Goal: Register for event/course

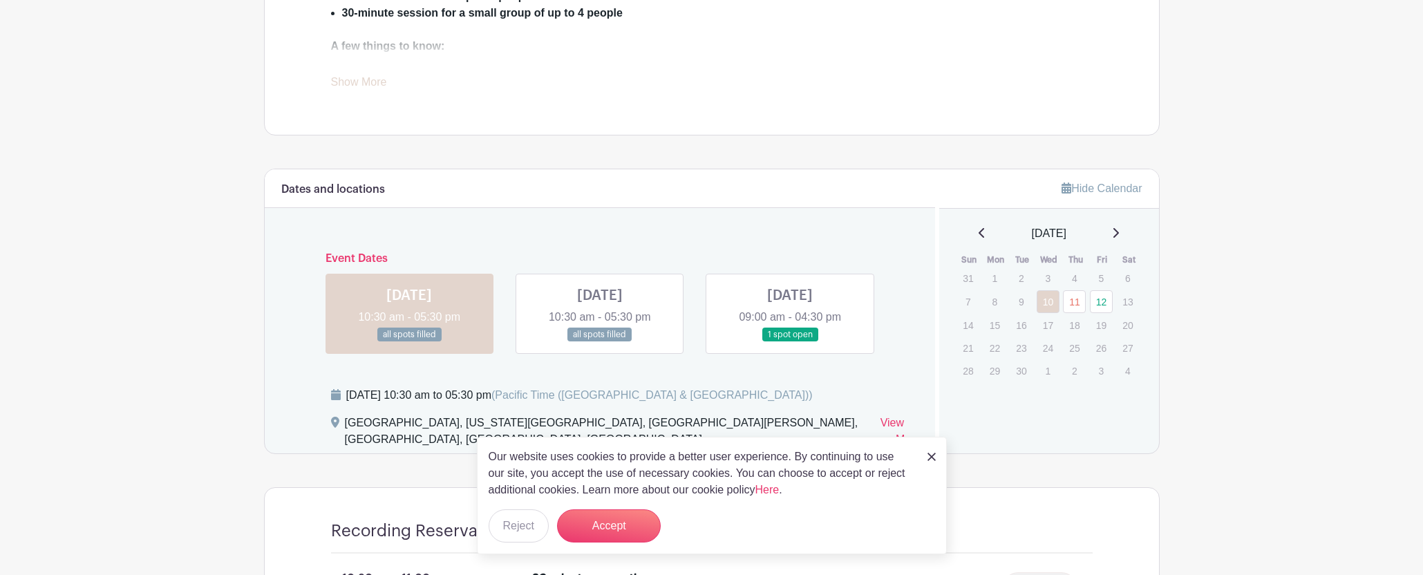
scroll to position [650, 0]
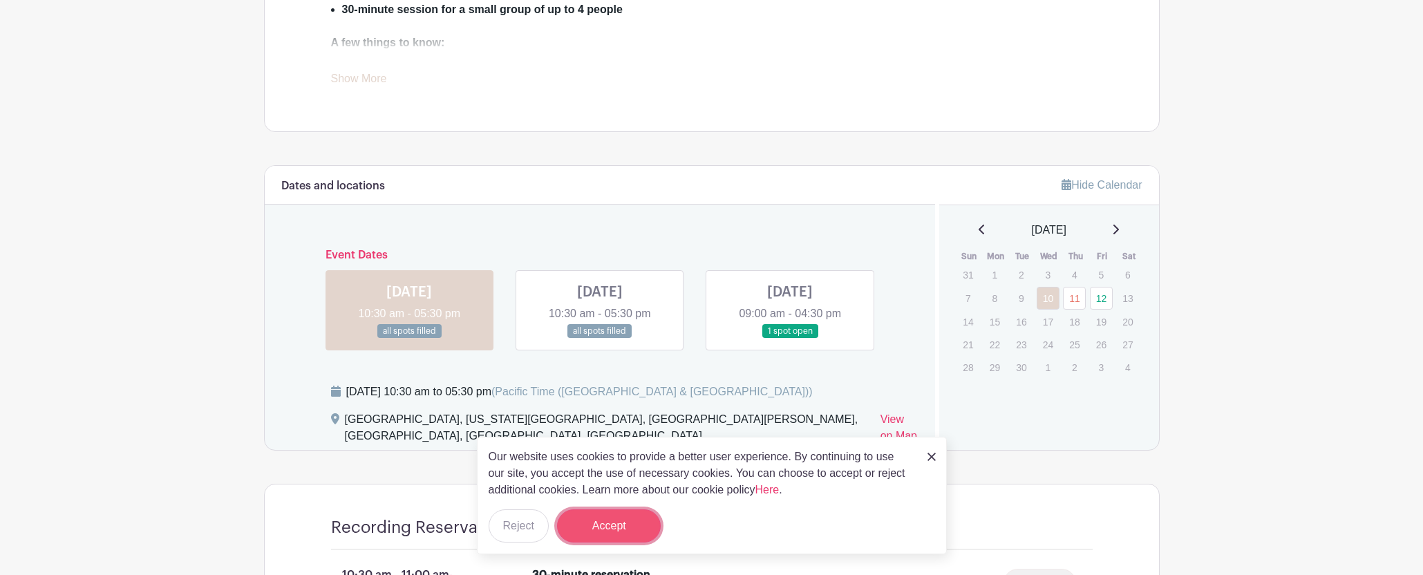
click at [594, 520] on button "Accept" at bounding box center [609, 525] width 104 height 33
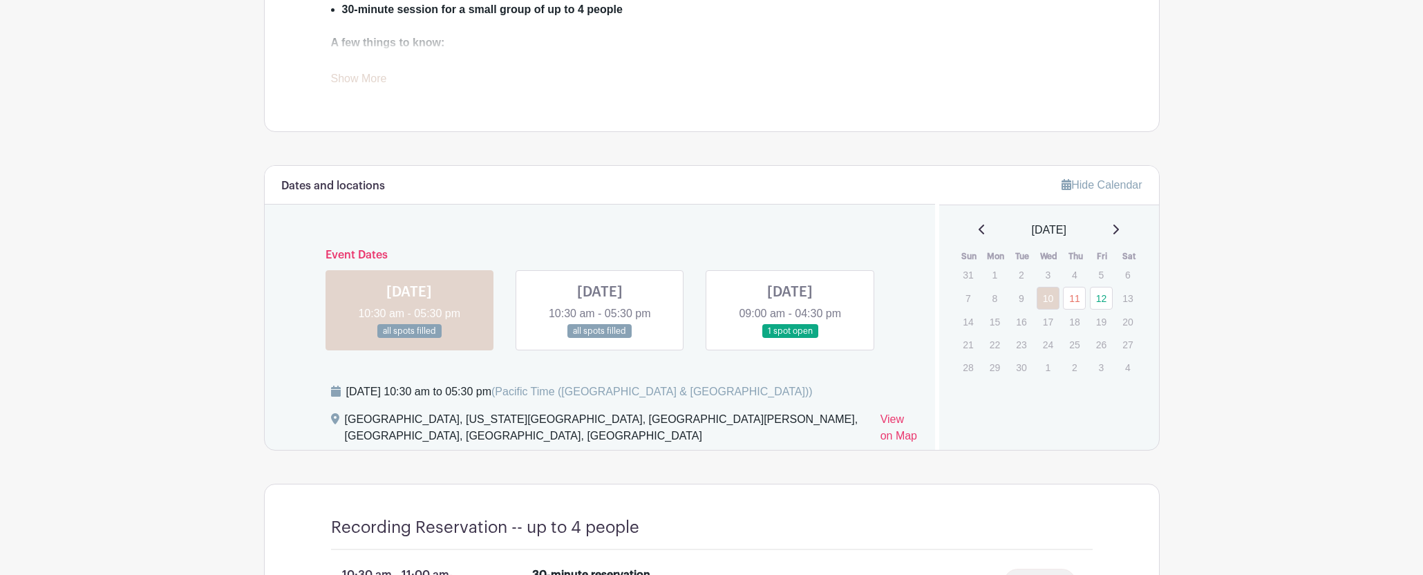
click at [790, 339] on link at bounding box center [790, 339] width 0 height 0
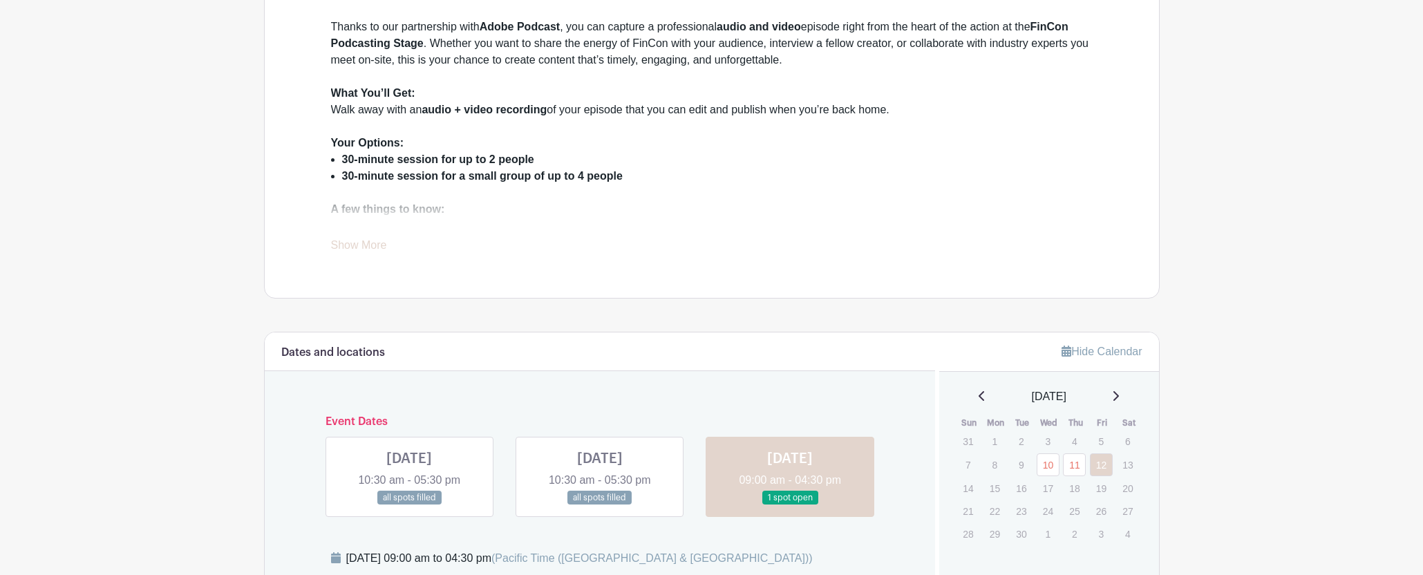
scroll to position [558, 0]
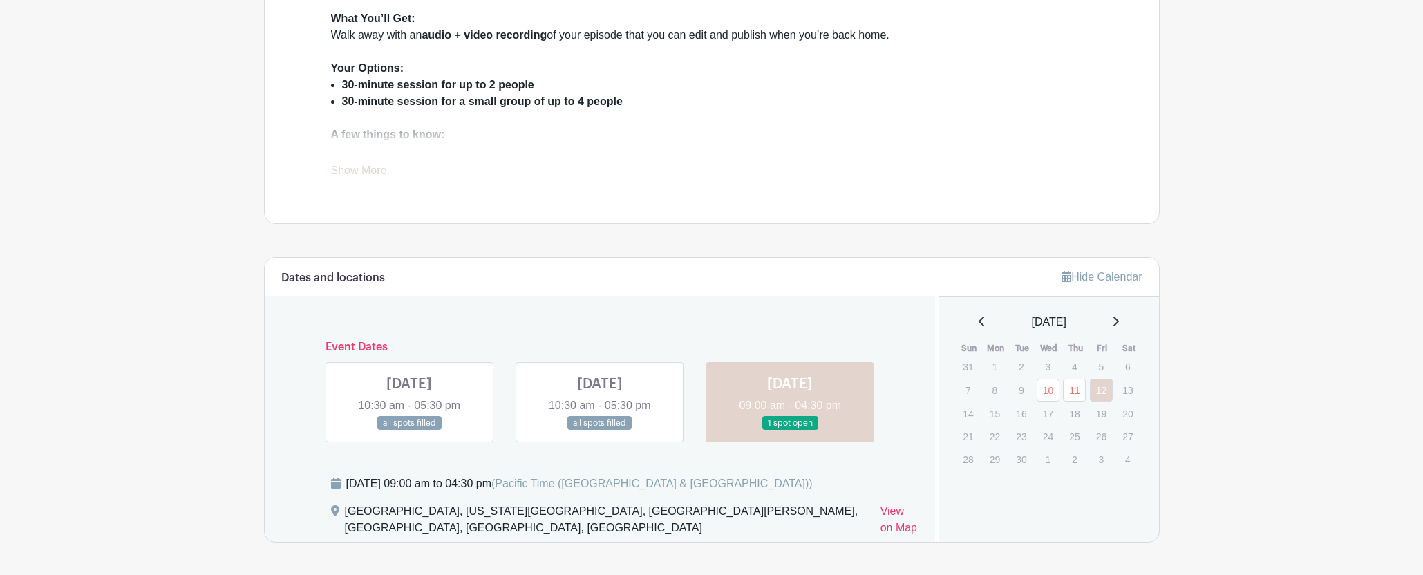
click at [600, 431] on link at bounding box center [600, 431] width 0 height 0
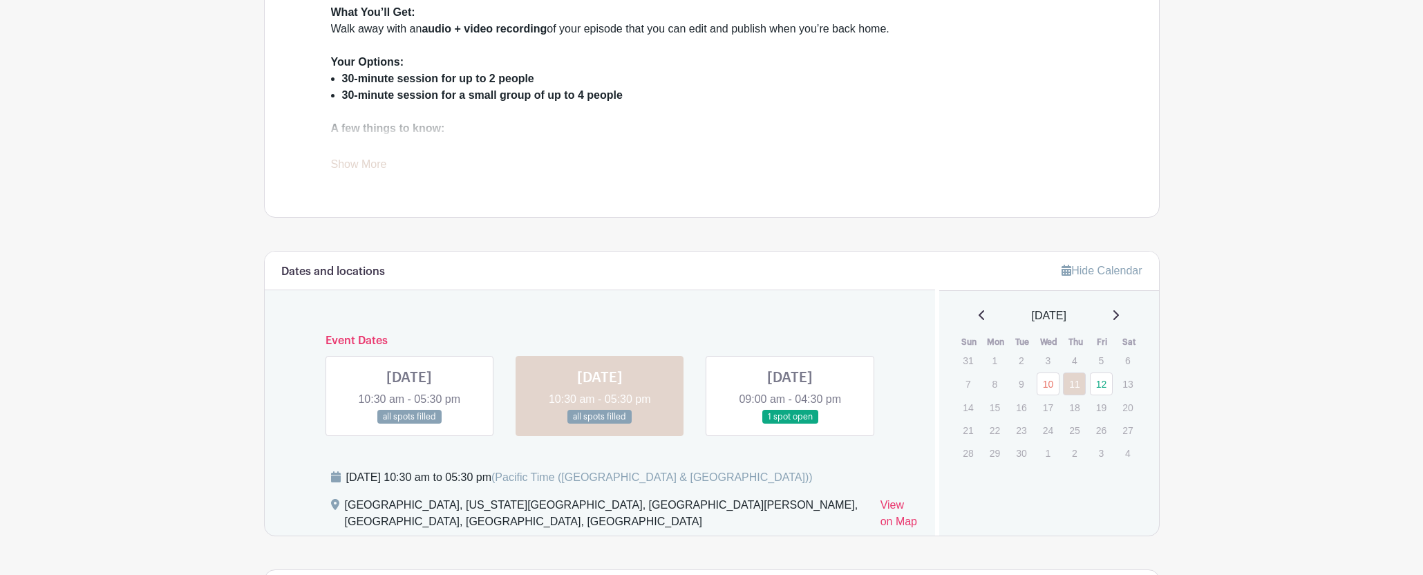
scroll to position [577, 0]
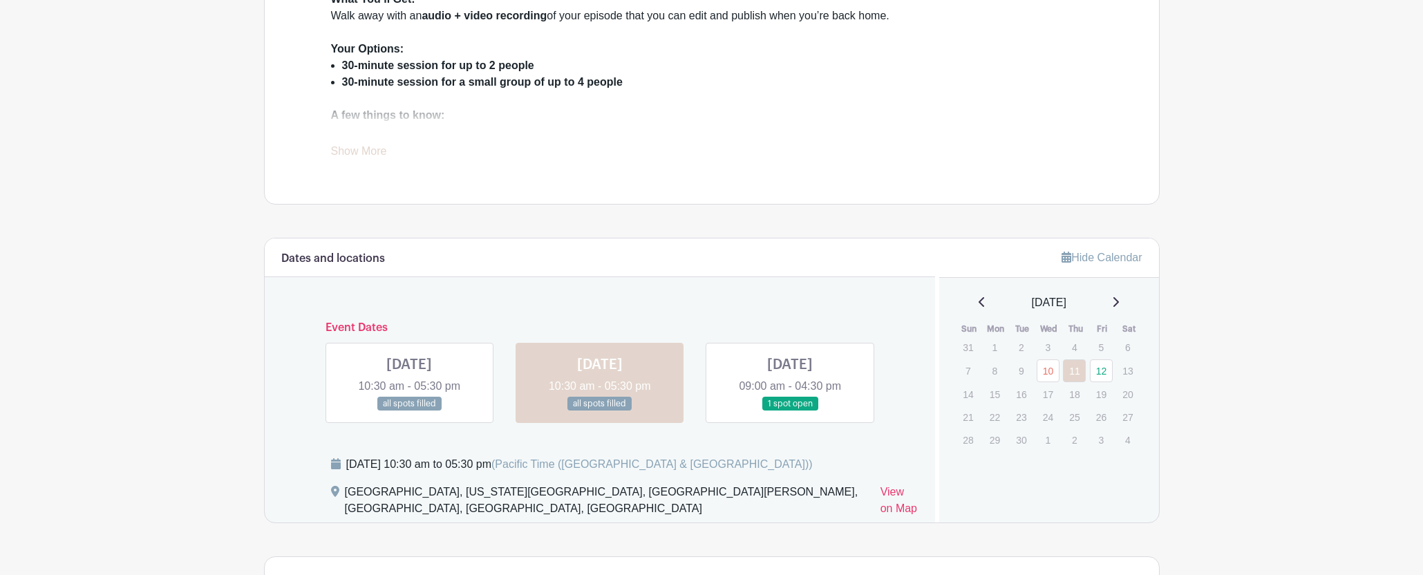
click at [409, 411] on link at bounding box center [409, 411] width 0 height 0
